Goal: Information Seeking & Learning: Learn about a topic

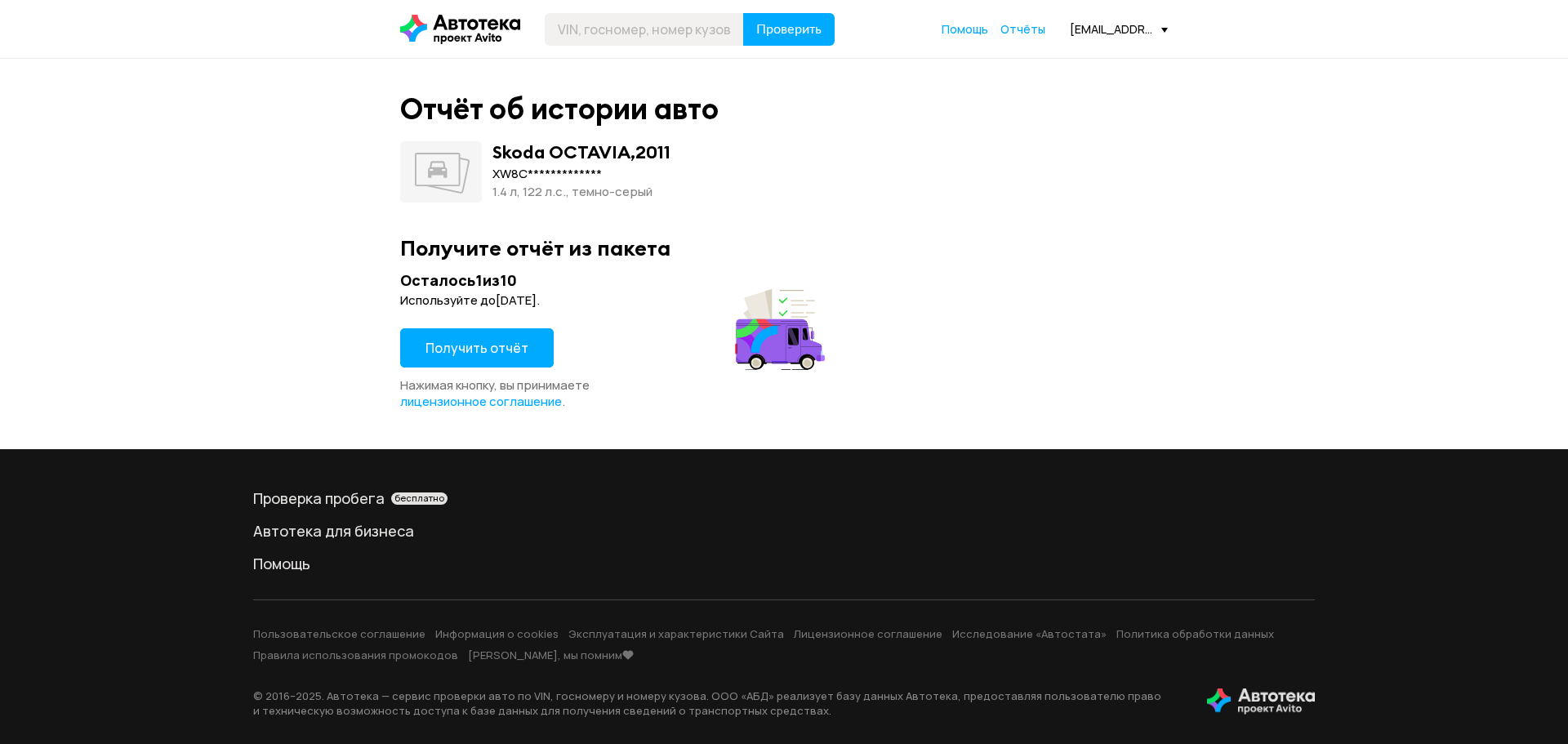
click at [490, 336] on button "Получить отчёт" at bounding box center [476, 348] width 153 height 39
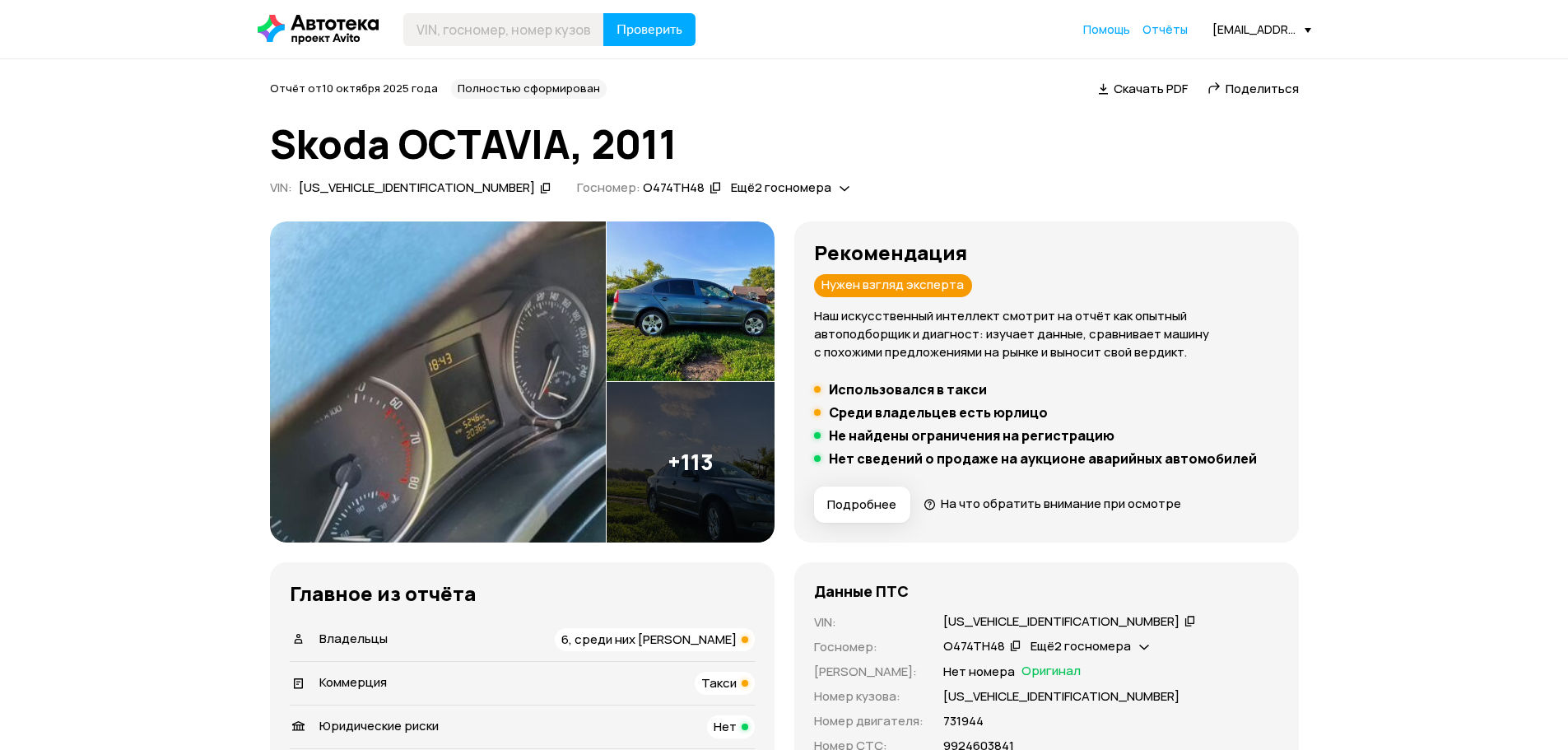
scroll to position [165, 0]
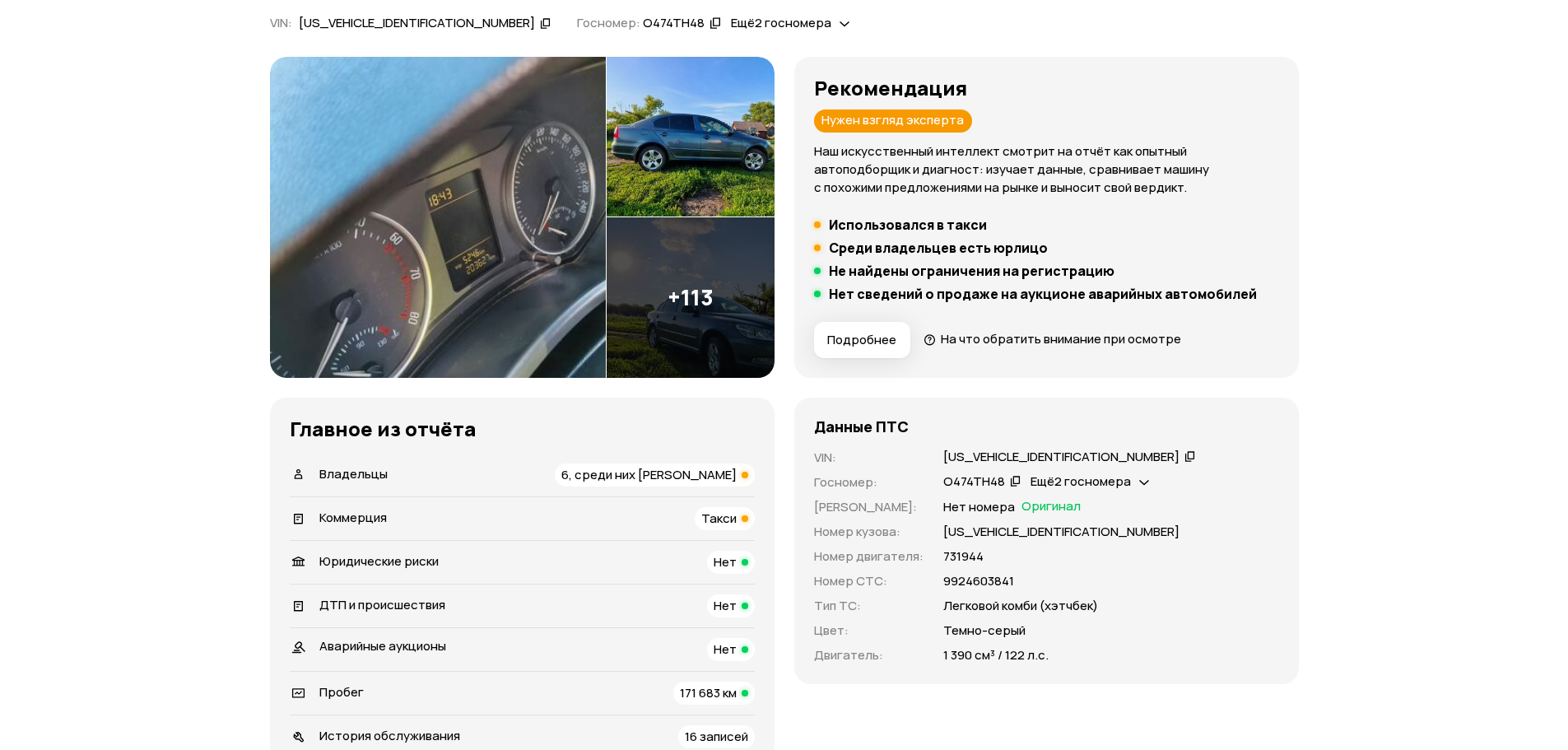
click at [639, 474] on span "6, среди них [PERSON_NAME]" at bounding box center [649, 474] width 176 height 17
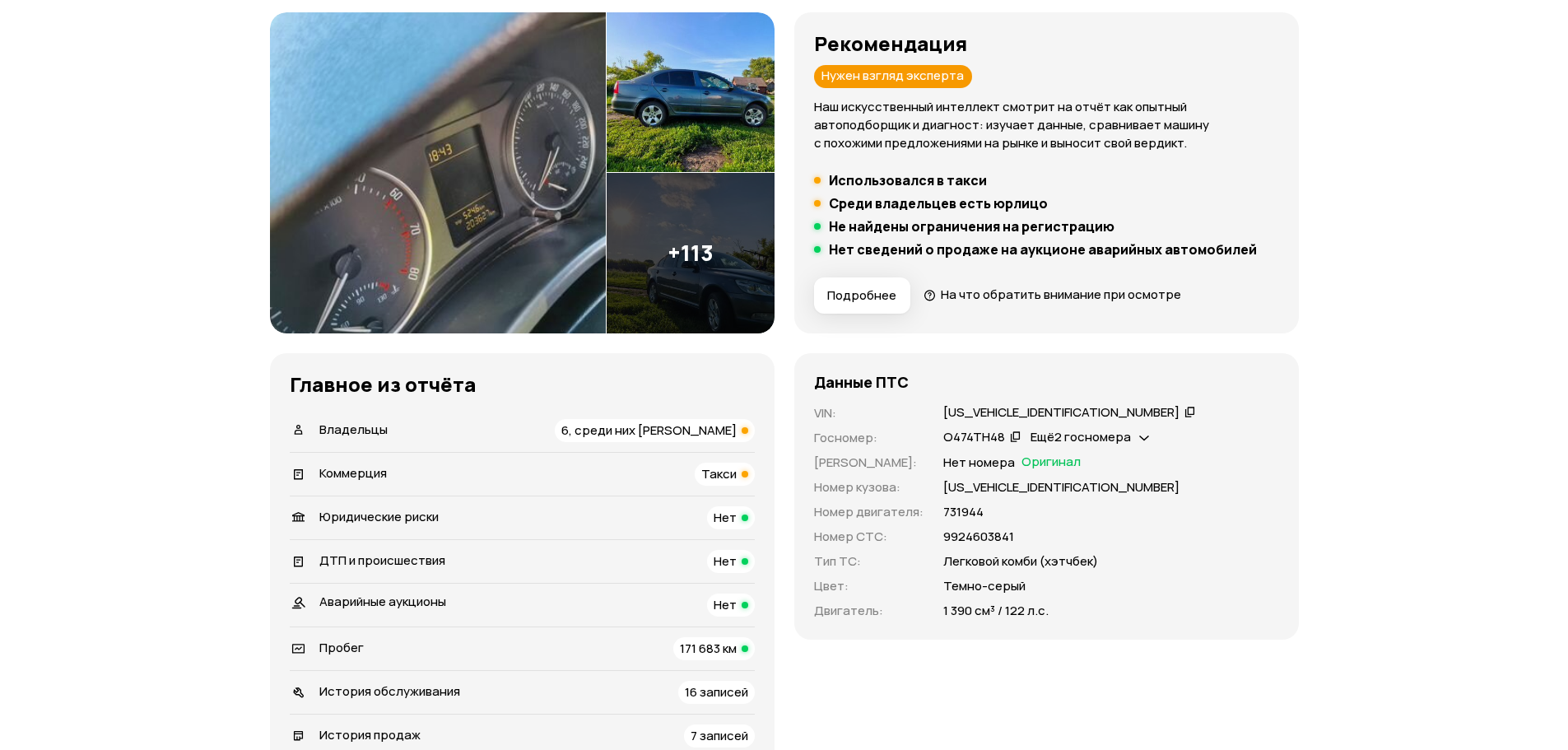
scroll to position [292, 0]
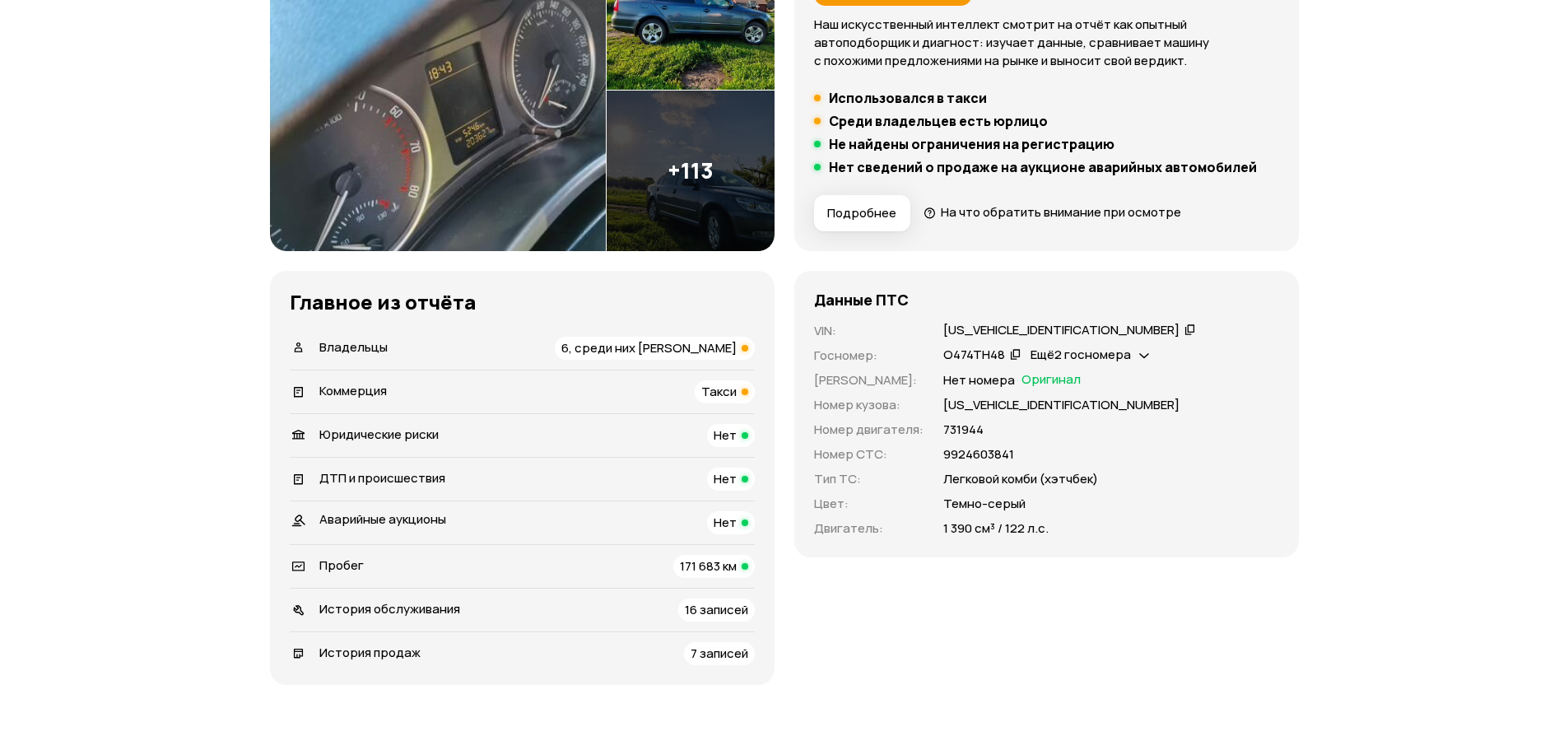
click at [724, 393] on span "Такси" at bounding box center [718, 392] width 35 height 17
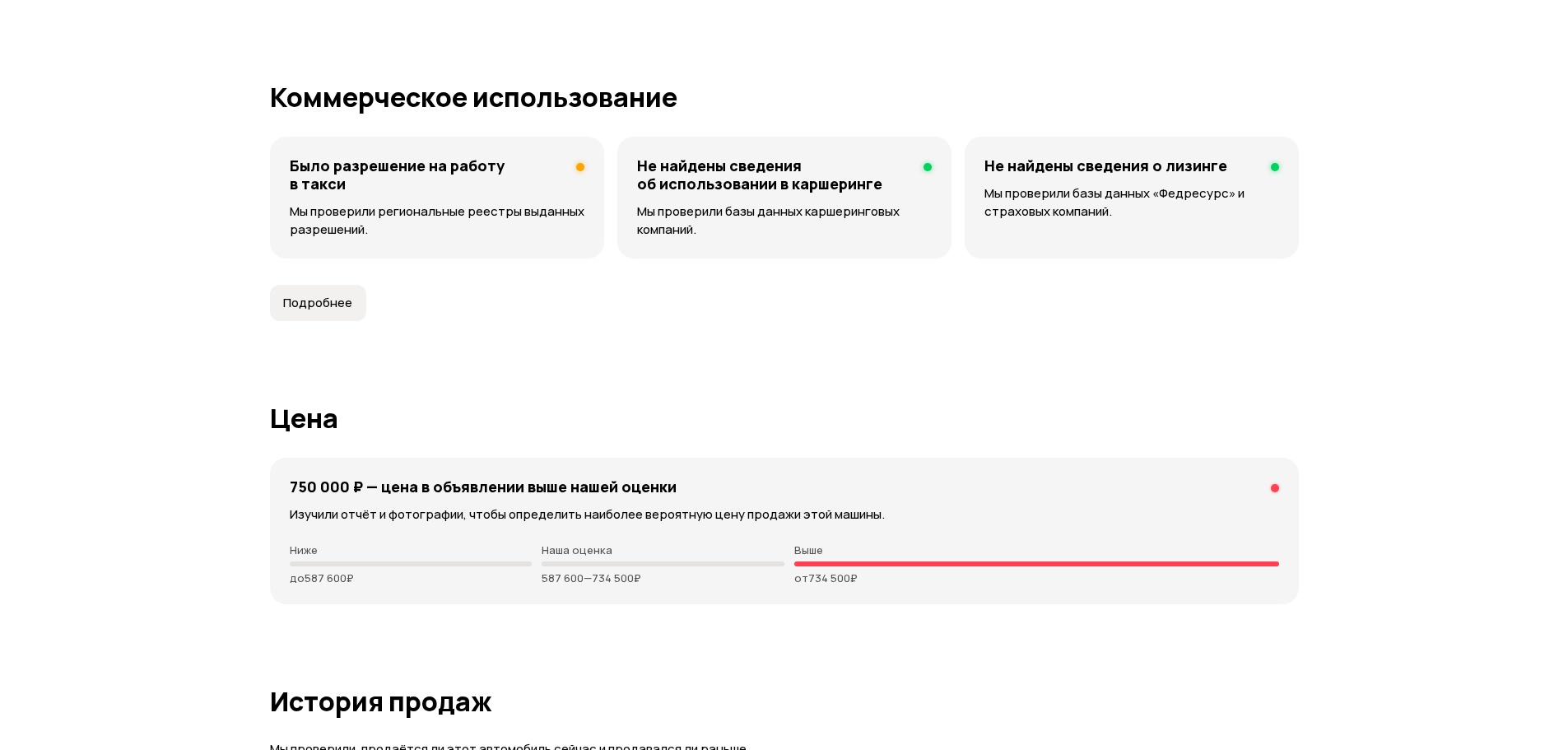
scroll to position [4186, 0]
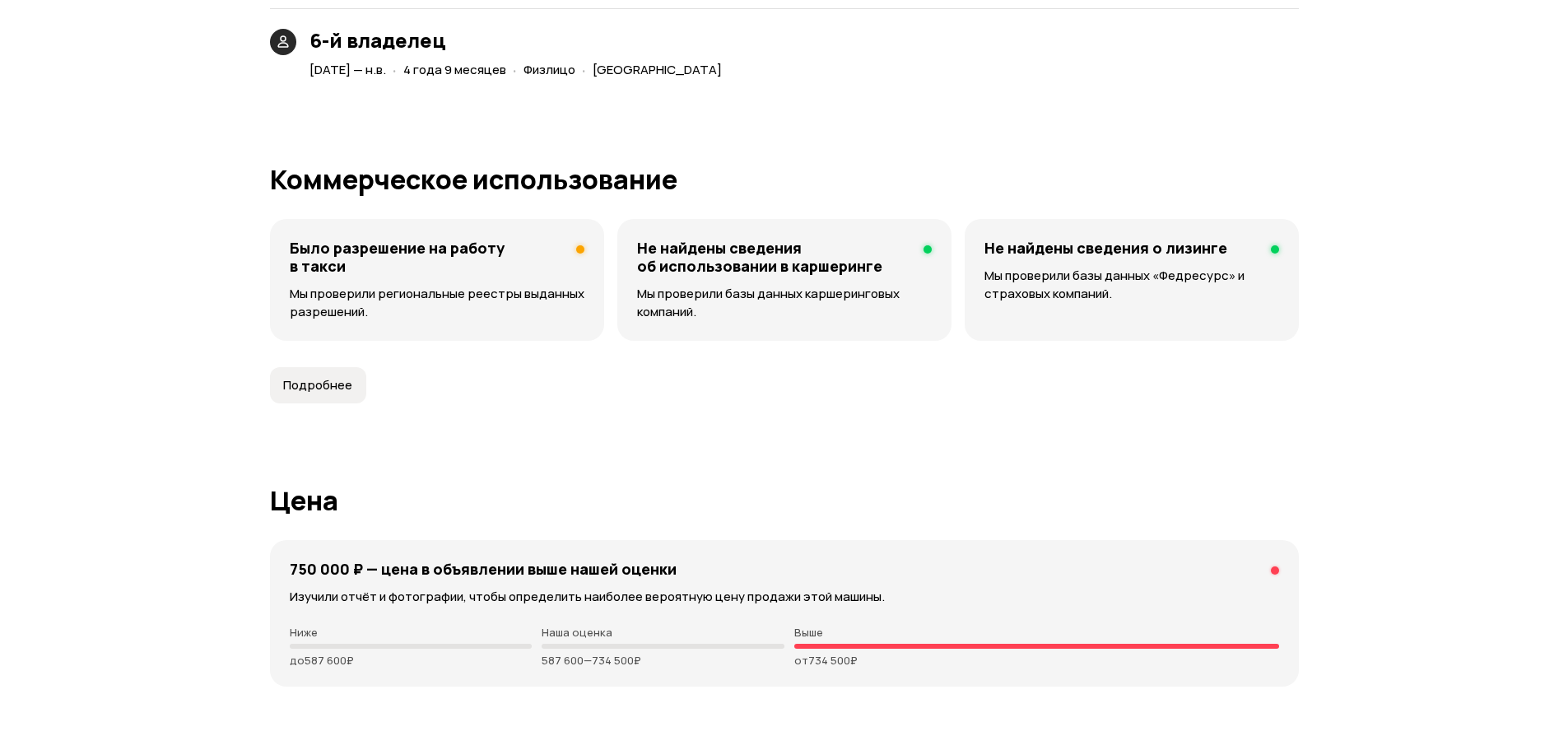
click at [473, 285] on p "Мы проверили региональные реестры выданных разрешений." at bounding box center [437, 303] width 294 height 36
click at [347, 387] on span "Подробнее" at bounding box center [317, 385] width 69 height 16
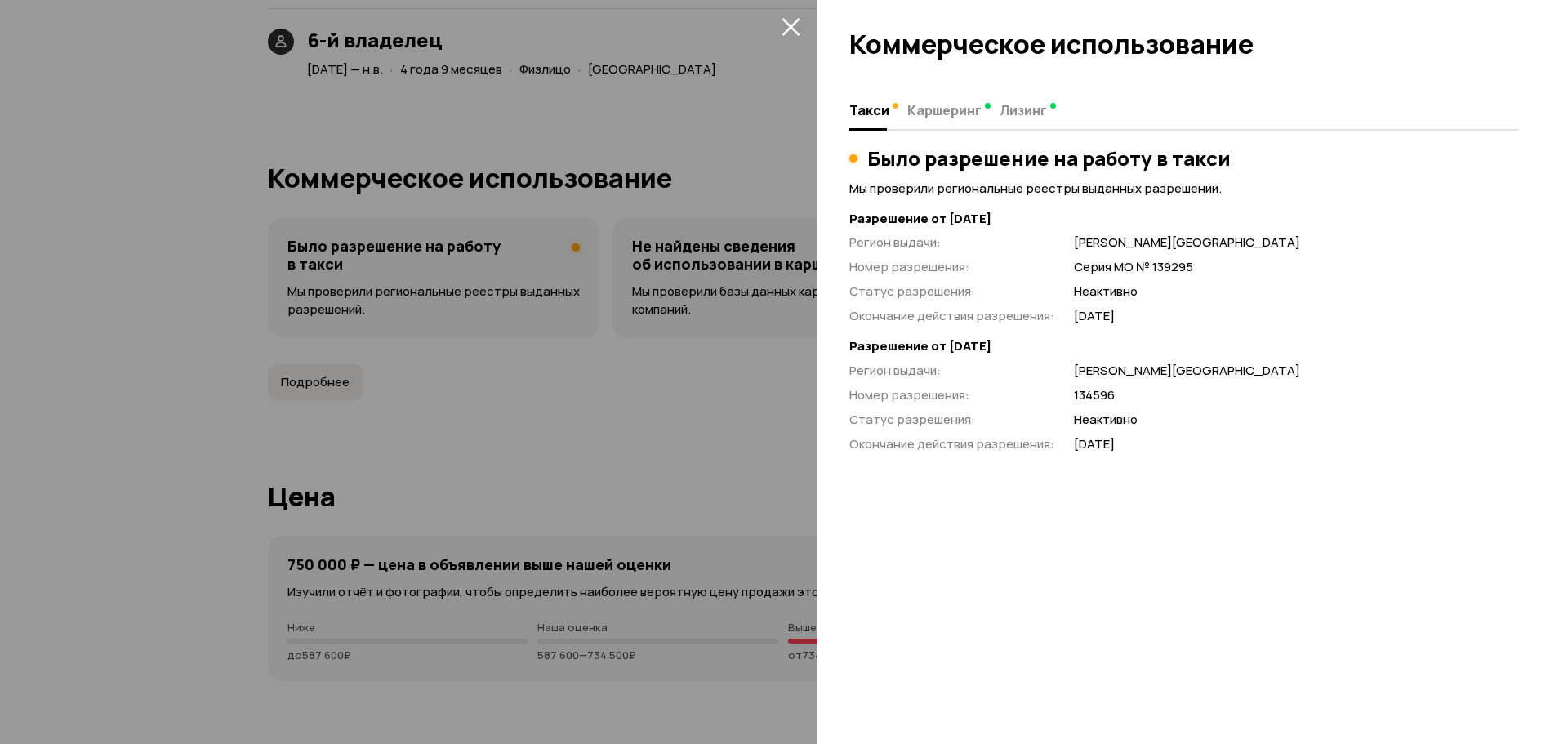
click at [637, 383] on div at bounding box center [784, 372] width 1568 height 744
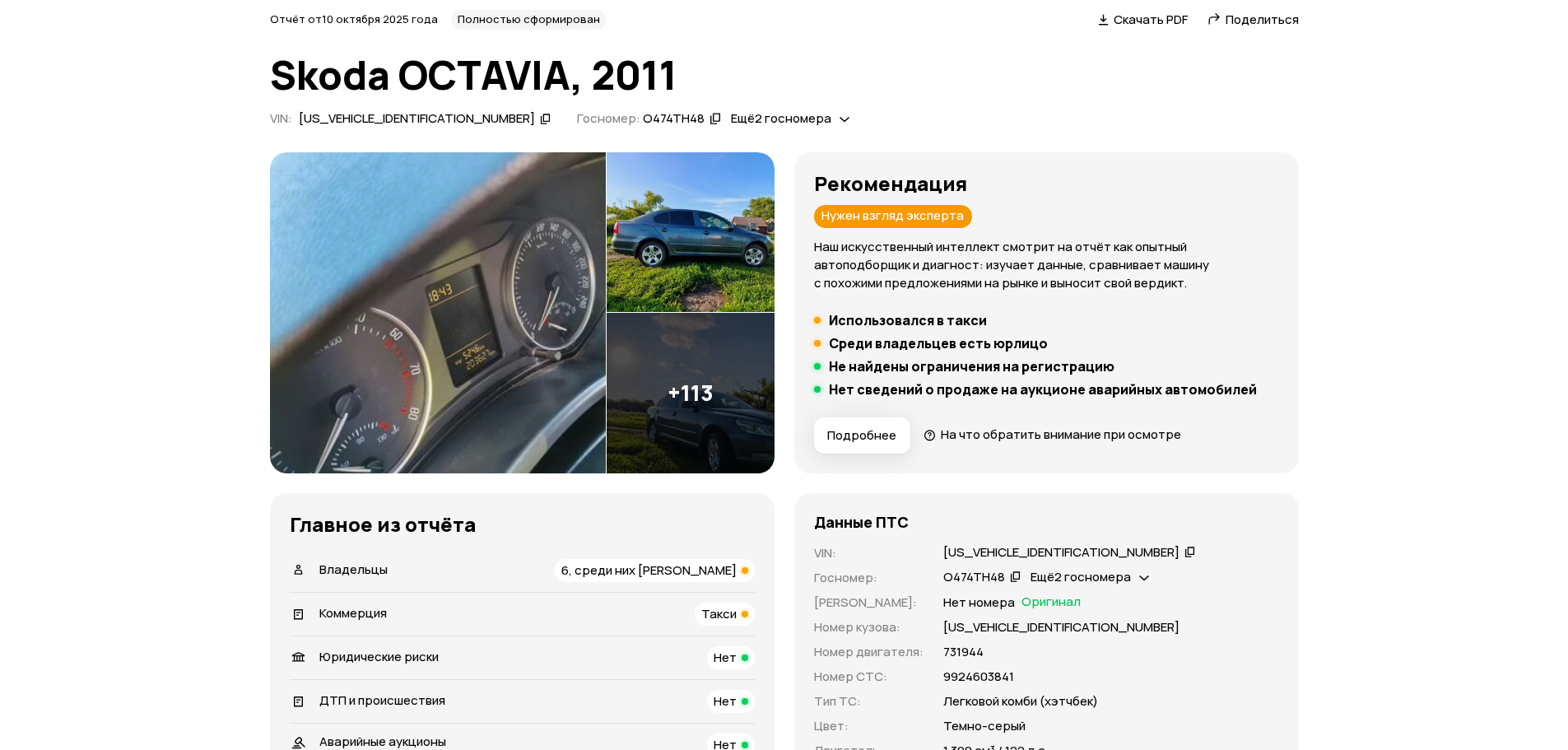
scroll to position [0, 0]
